Goal: Navigation & Orientation: Find specific page/section

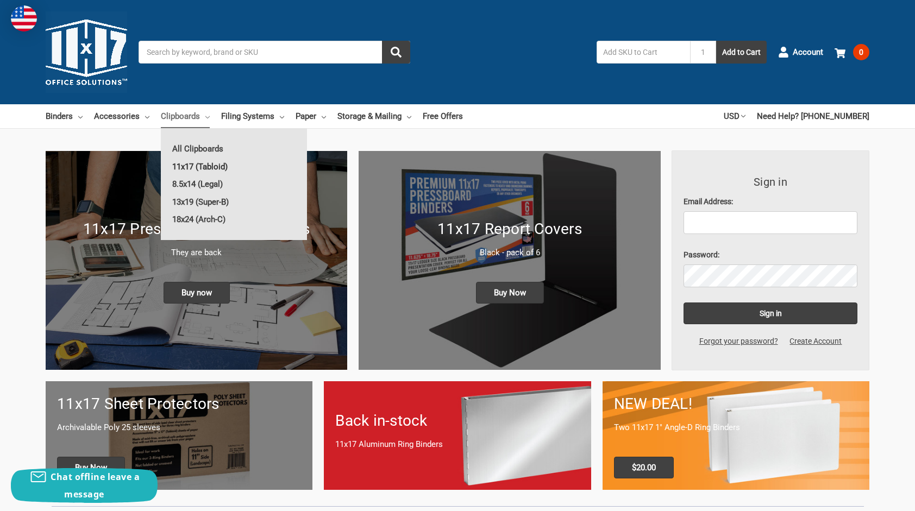
click at [197, 167] on link "11x17 (Tabloid)" at bounding box center [234, 166] width 146 height 17
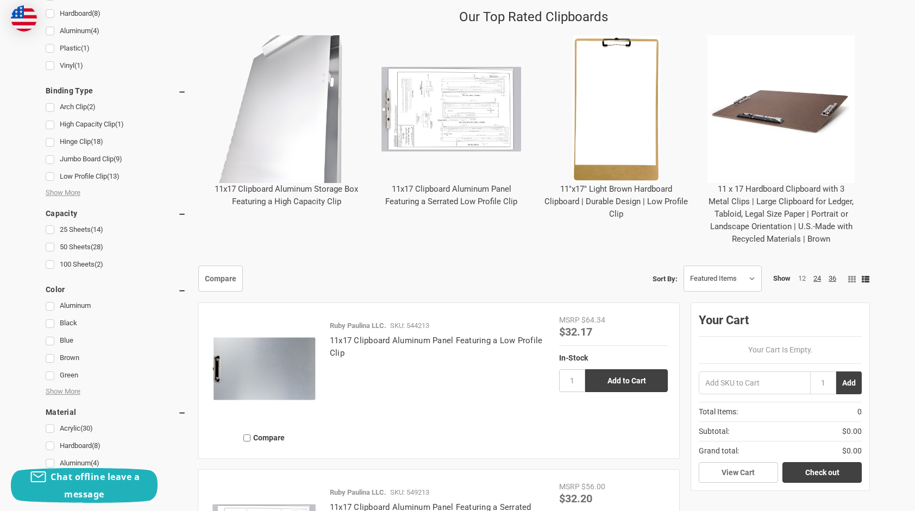
scroll to position [489, 0]
click at [794, 109] on img "11 x 17 Hardboard Clipboard with 3 Metal Clips | Large Clipboard for Ledger, Ta…" at bounding box center [781, 109] width 148 height 148
